Goal: Information Seeking & Learning: Learn about a topic

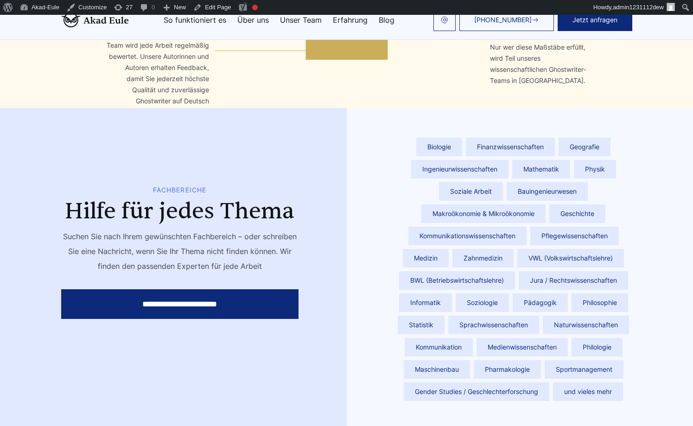
scroll to position [3193, 0]
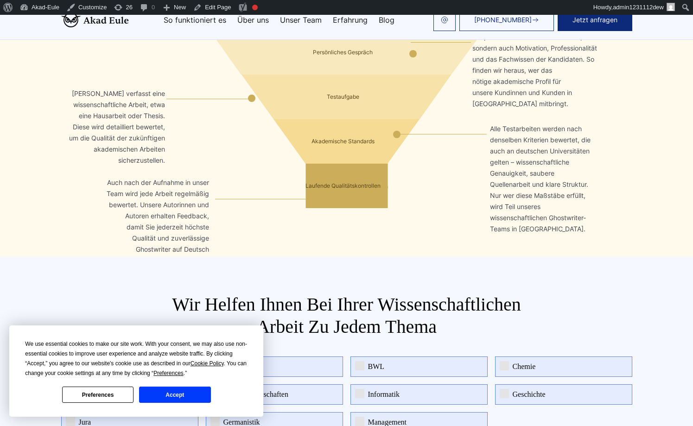
scroll to position [3157, 0]
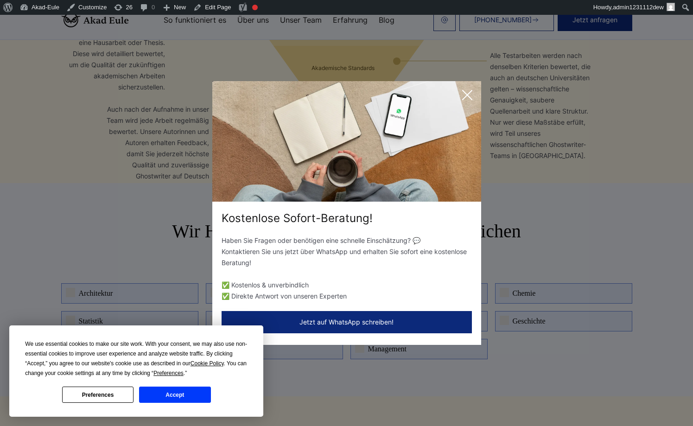
click at [470, 102] on icon at bounding box center [467, 95] width 19 height 19
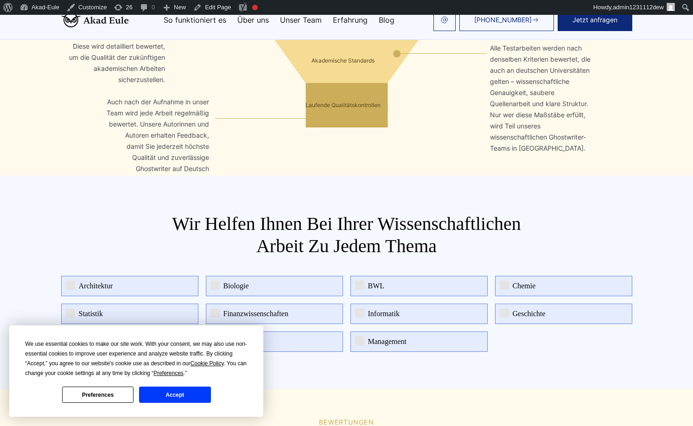
scroll to position [3213, 0]
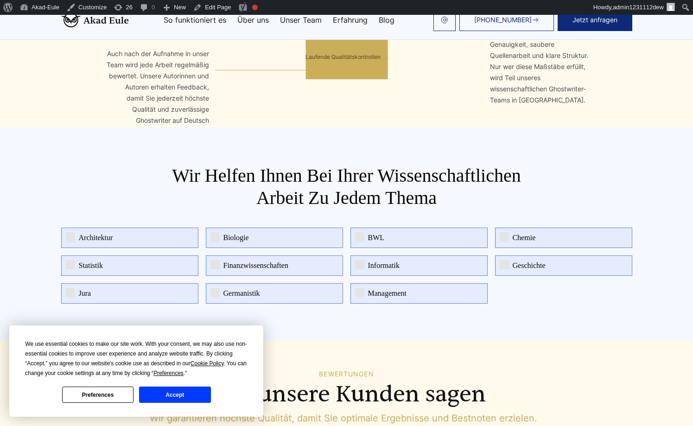
drag, startPoint x: 579, startPoint y: 263, endPoint x: 288, endPoint y: 153, distance: 310.5
click at [200, 189] on section "Wir helfen Ihnen bei Ihrer wissenschaftlichen Arbeit zu jedem Thema Architektur…" at bounding box center [346, 233] width 693 height 213
click at [288, 165] on h2 "Wir helfen Ihnen bei Ihrer wissenschaftlichen Arbeit zu jedem Thema" at bounding box center [346, 187] width 371 height 45
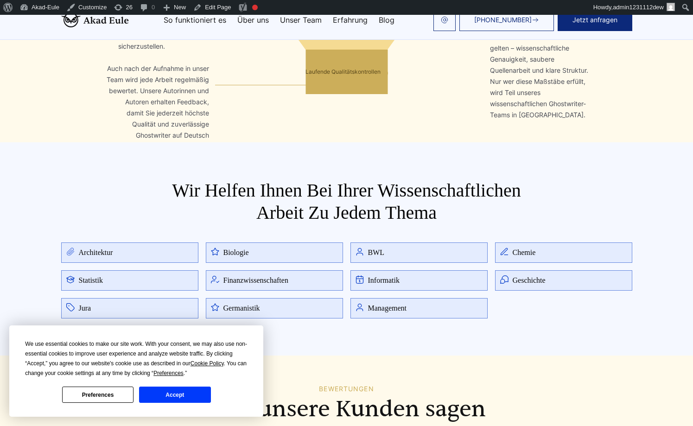
scroll to position [3268, 0]
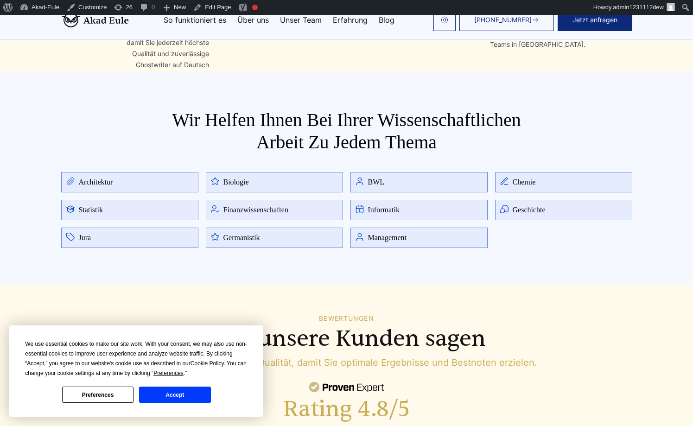
click at [186, 401] on button "Accept" at bounding box center [174, 395] width 71 height 16
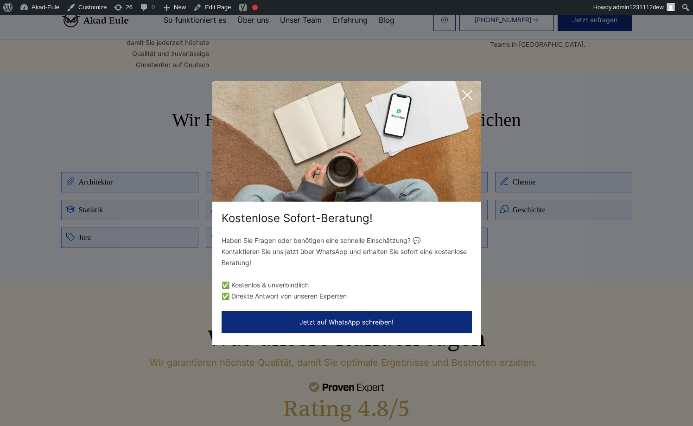
click at [467, 102] on icon at bounding box center [467, 95] width 19 height 19
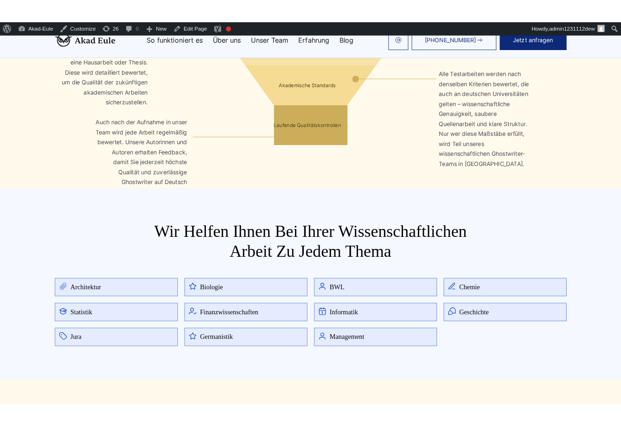
scroll to position [3157, 0]
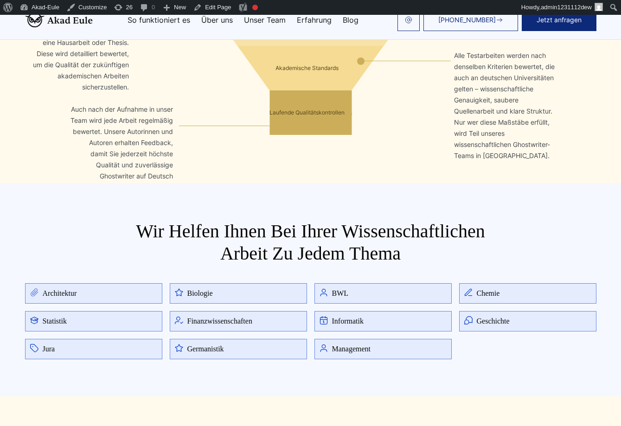
click at [452, 190] on section "Wir helfen Ihnen bei Ihrer wissenschaftlichen Arbeit zu jedem Thema Architektur…" at bounding box center [310, 289] width 621 height 213
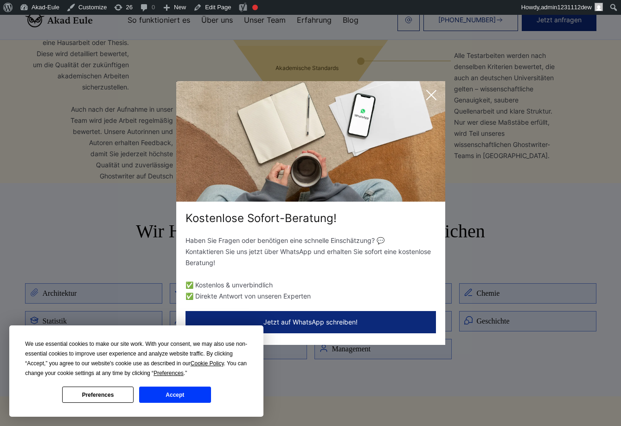
click at [431, 102] on icon at bounding box center [431, 95] width 19 height 19
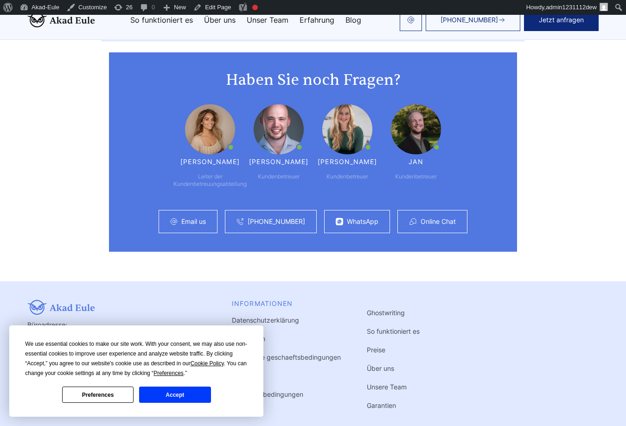
scroll to position [5506, 0]
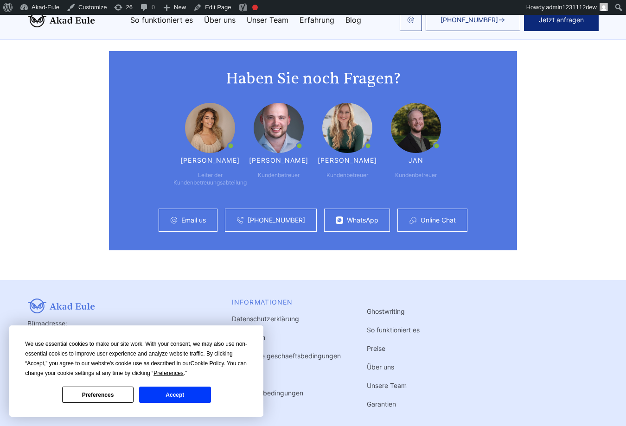
click at [384, 307] on link "Ghostwriting" at bounding box center [386, 311] width 38 height 8
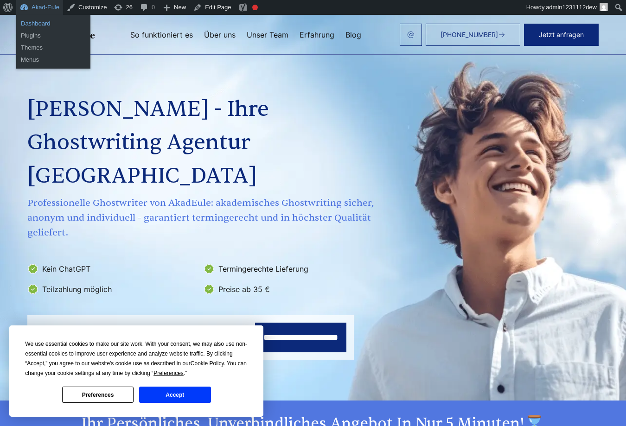
click at [30, 21] on link "Dashboard" at bounding box center [53, 24] width 74 height 12
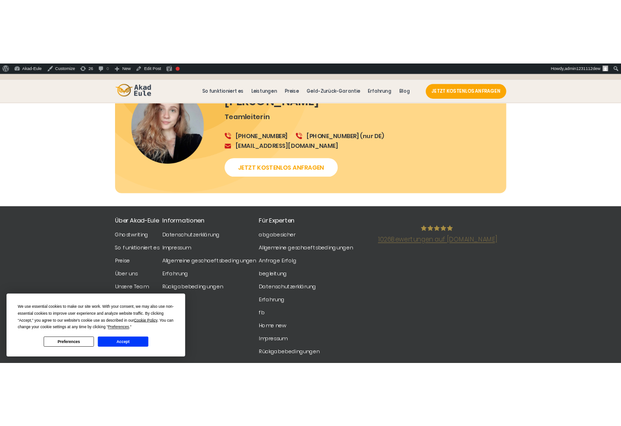
scroll to position [3745, 0]
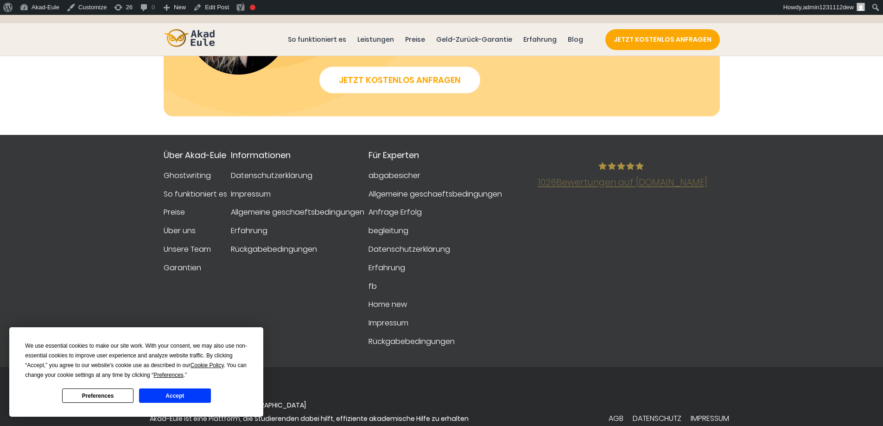
click at [182, 392] on button "Accept" at bounding box center [174, 395] width 71 height 14
